Goal: Check status: Check status

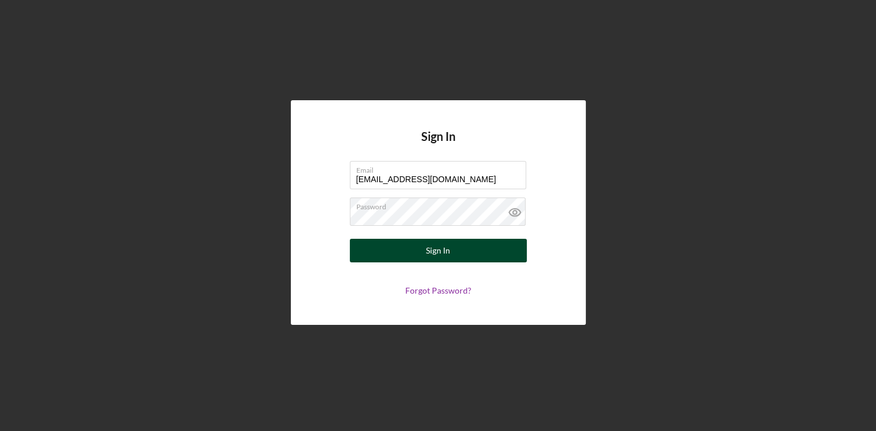
type input "[EMAIL_ADDRESS][DOMAIN_NAME]"
click at [425, 251] on button "Sign In" at bounding box center [438, 251] width 177 height 24
